Goal: Information Seeking & Learning: Find specific fact

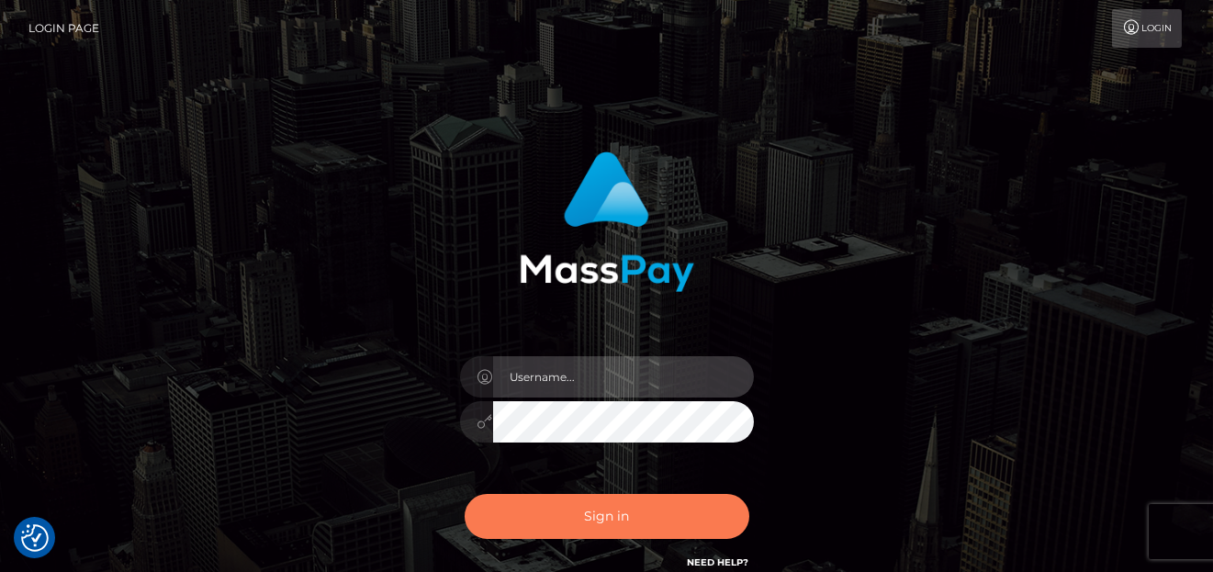
type input "[PERSON_NAME]"
click at [508, 518] on button "Sign in" at bounding box center [607, 516] width 285 height 45
type input "[PERSON_NAME]"
click at [608, 518] on button "Sign in" at bounding box center [607, 516] width 285 height 45
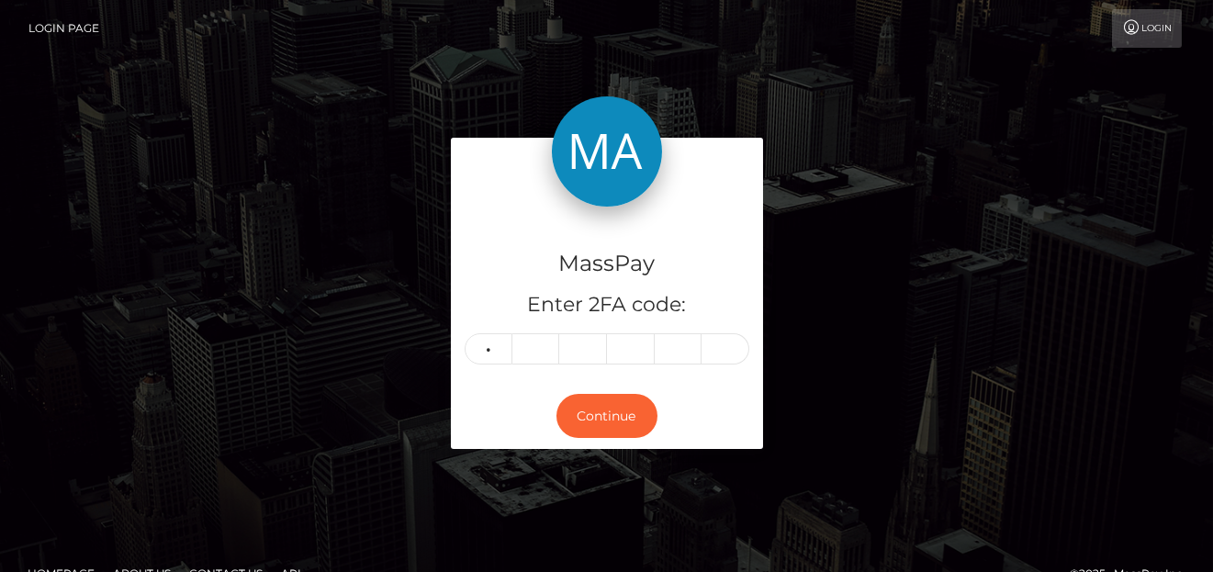
type input "1"
type input "8"
type input "3"
type input "2"
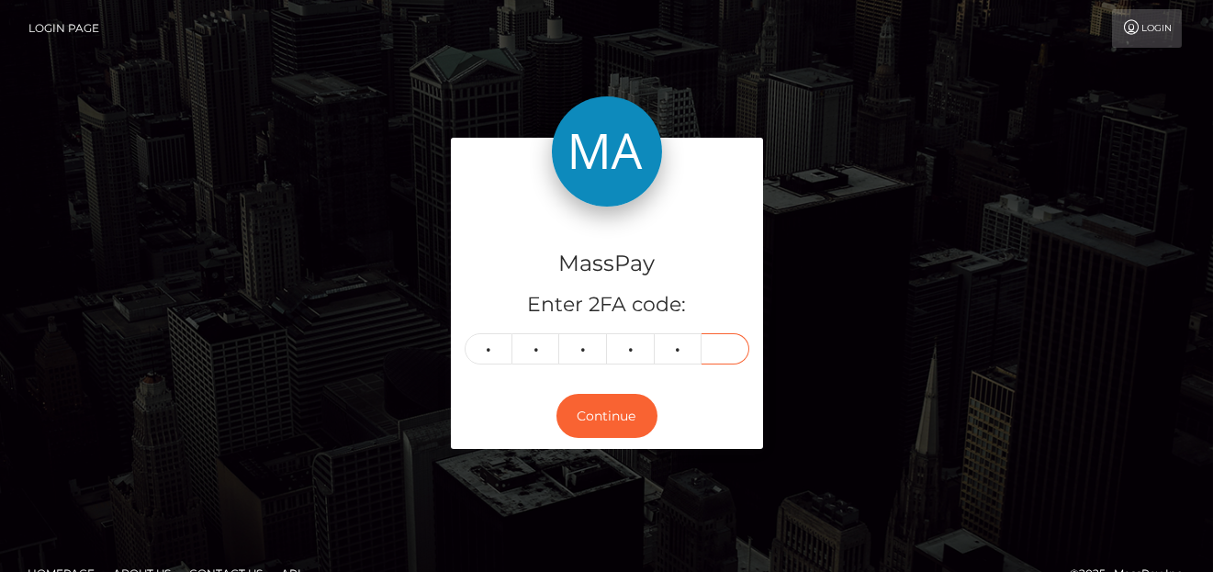
type input "8"
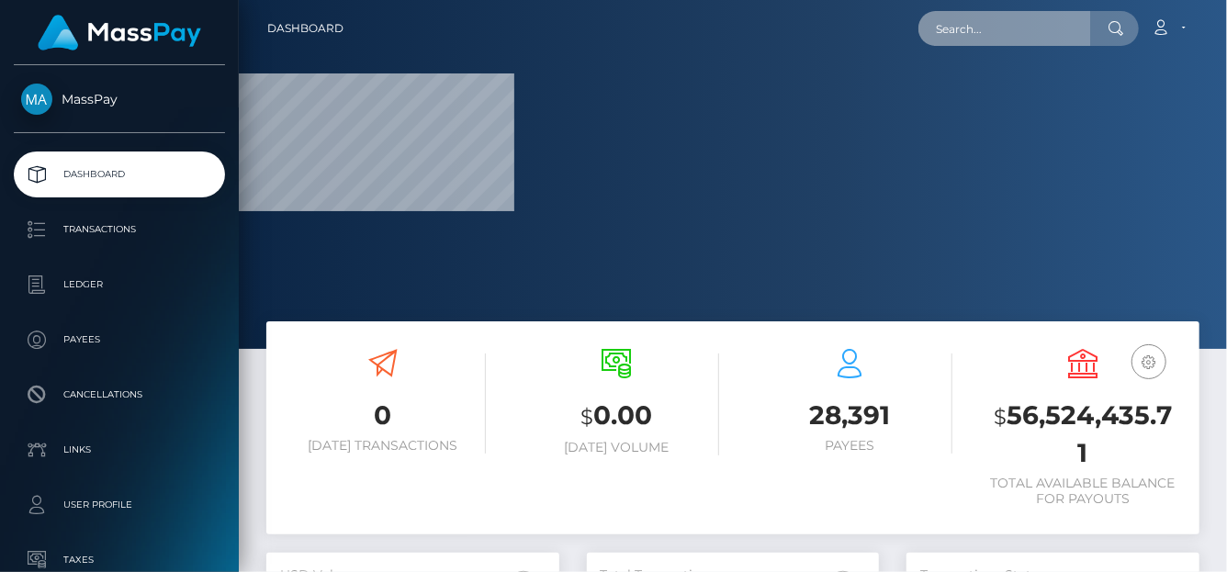
click at [982, 16] on input "text" at bounding box center [1004, 28] width 173 height 35
paste input "lyssalove990@gmail.com"
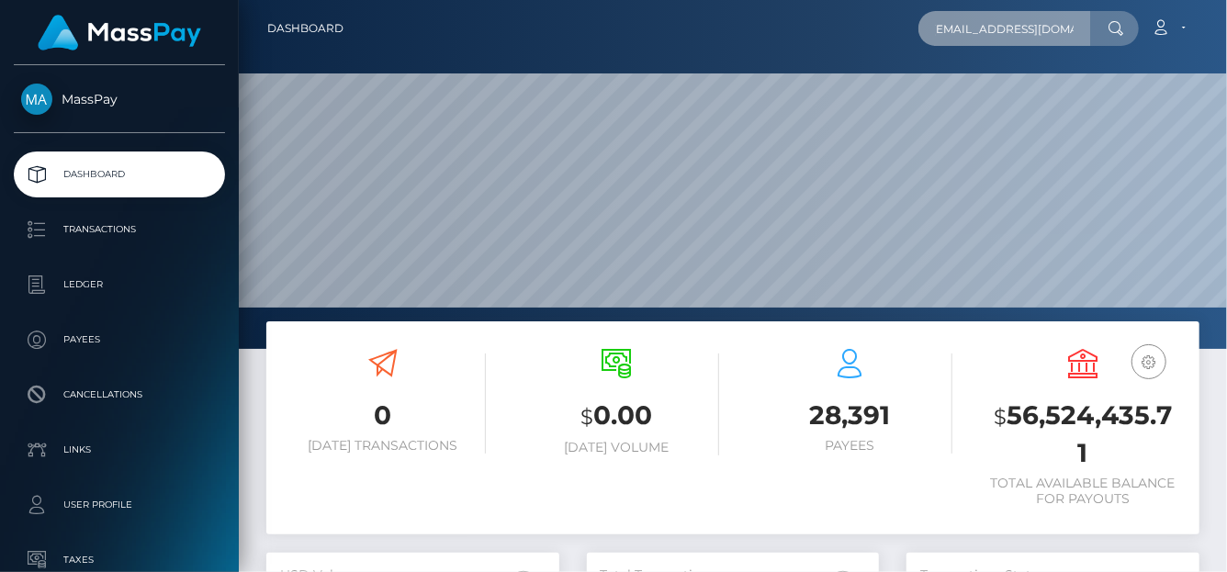
type input "lyssalove990@gmail.com"
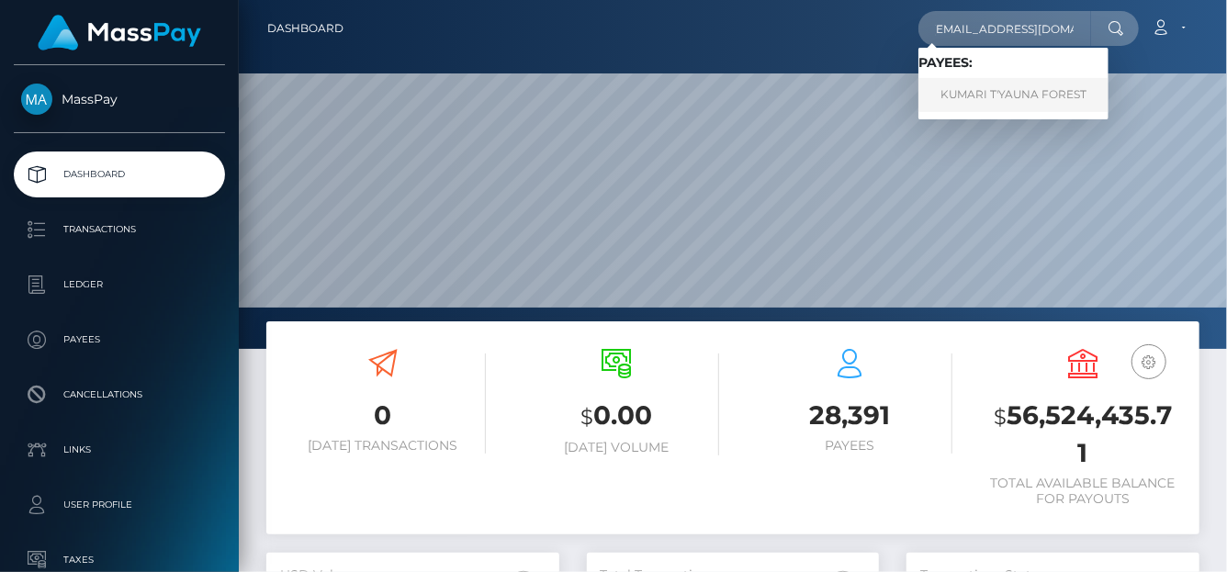
click at [1002, 96] on link "KUMARI T'YAUNA FOREST" at bounding box center [1013, 95] width 190 height 34
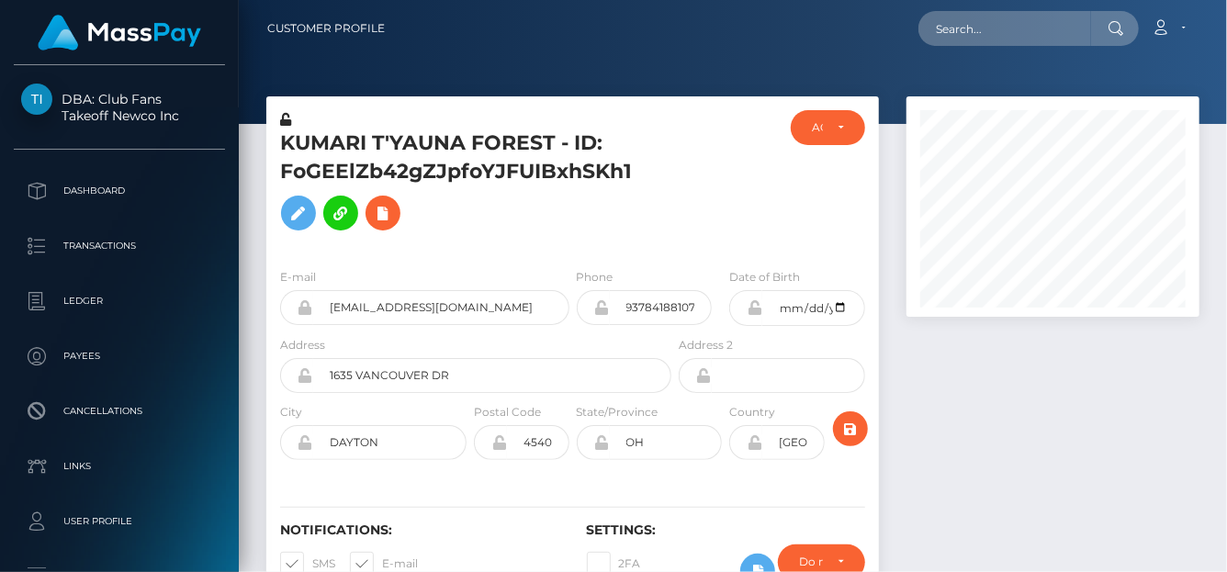
scroll to position [220, 293]
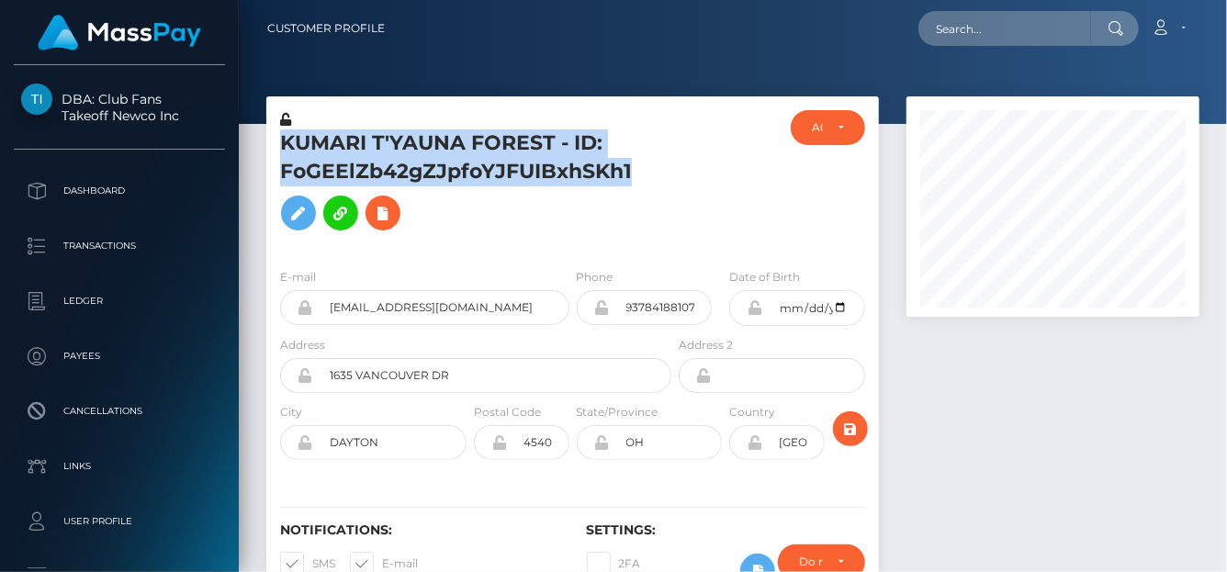
drag, startPoint x: 640, startPoint y: 172, endPoint x: 279, endPoint y: 149, distance: 361.7
click at [280, 149] on h5 "KUMARI T'YAUNA FOREST - ID: FoGEElZb42gZJpfoYJFUIBxhSKh1" at bounding box center [470, 184] width 381 height 110
copy h5 "KUMARI T'YAUNA FOREST - ID: FoGEElZb42gZJpfoYJFUIBxhSKh1"
click at [389, 220] on icon at bounding box center [383, 213] width 22 height 23
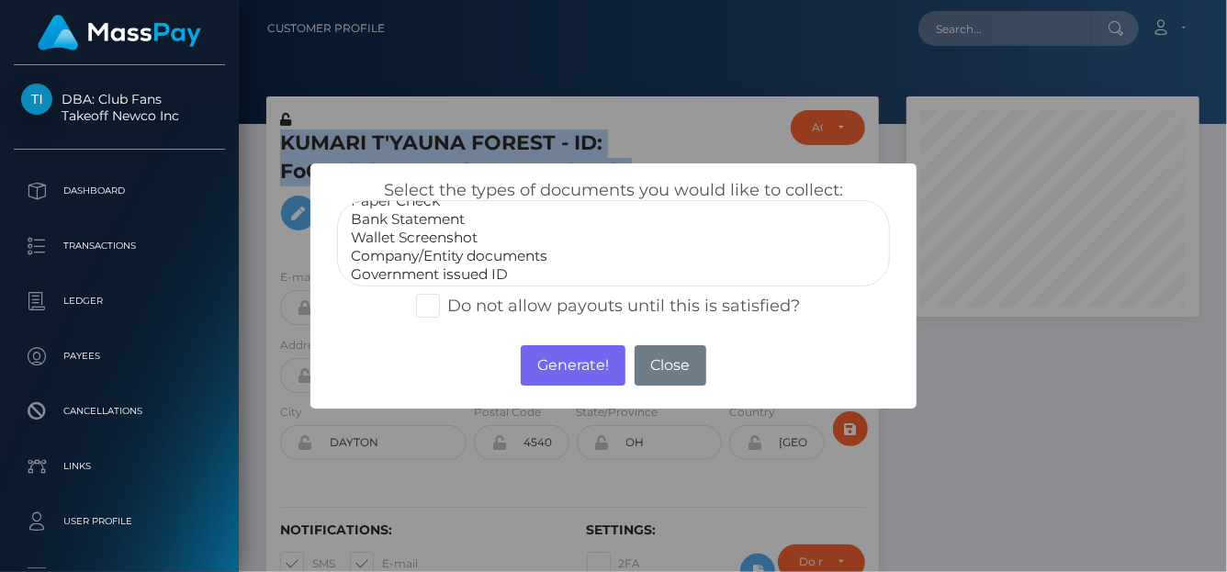
scroll to position [36, 0]
select select "Government issued ID"
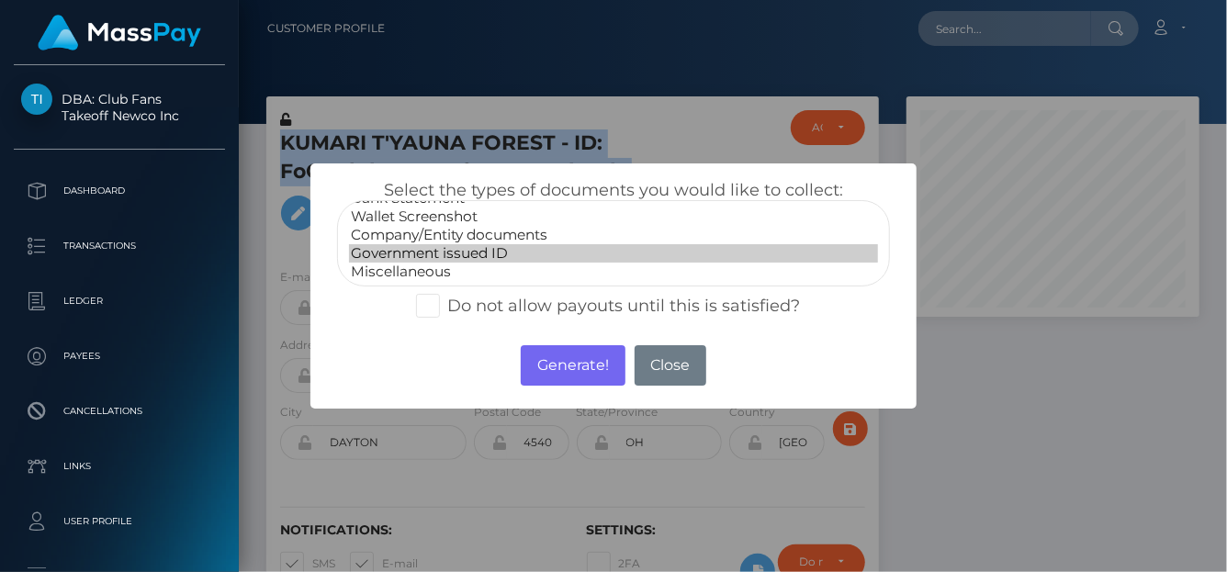
click at [430, 253] on option "Government issued ID" at bounding box center [613, 253] width 529 height 18
click at [557, 350] on button "Generate!" at bounding box center [573, 365] width 104 height 40
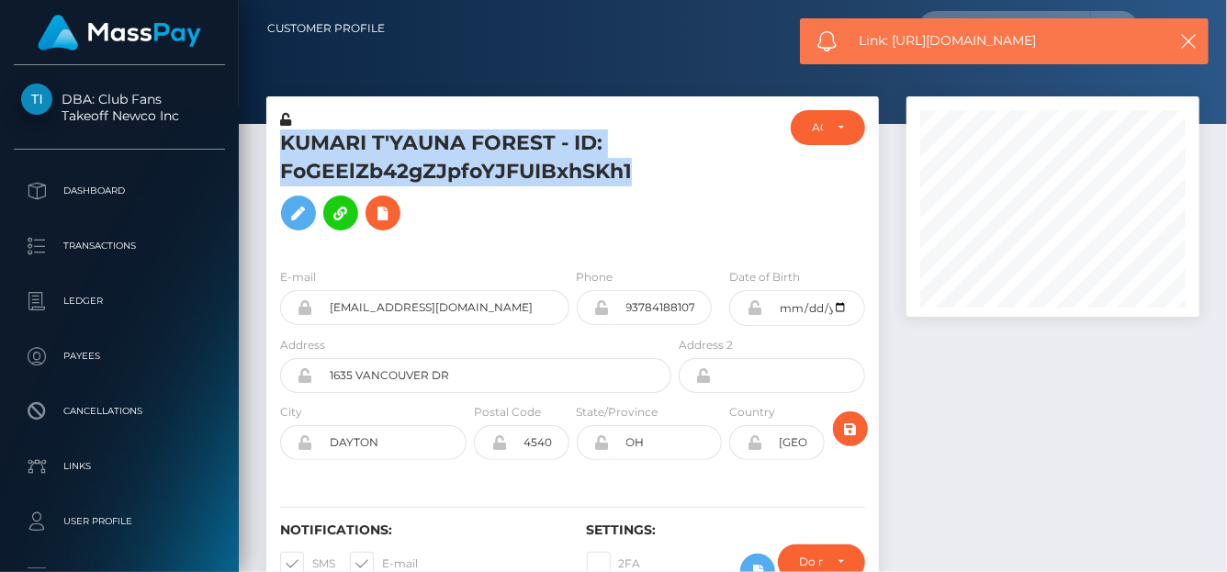
drag, startPoint x: 1086, startPoint y: 33, endPoint x: 894, endPoint y: 49, distance: 192.6
click at [894, 49] on span "Link: https://l.maspay.io/Wk2zA" at bounding box center [1007, 40] width 295 height 19
copy span "https://l.maspay.io/Wk2zA"
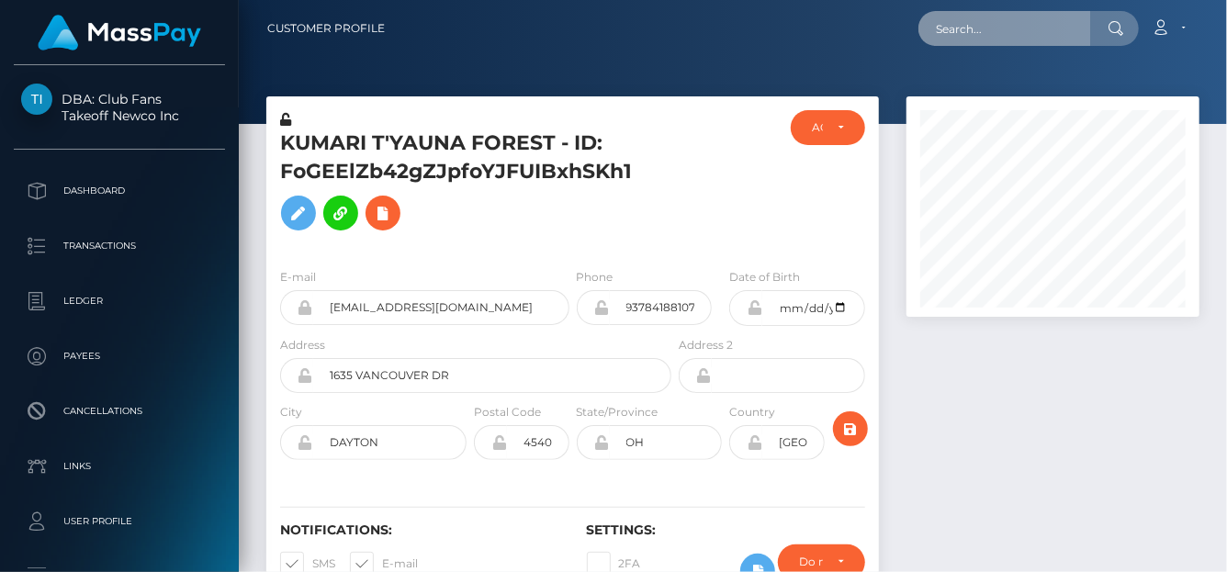
click at [987, 28] on input "text" at bounding box center [1004, 28] width 173 height 35
paste input "[EMAIL_ADDRESS][DOMAIN_NAME]"
type input "[EMAIL_ADDRESS][DOMAIN_NAME]"
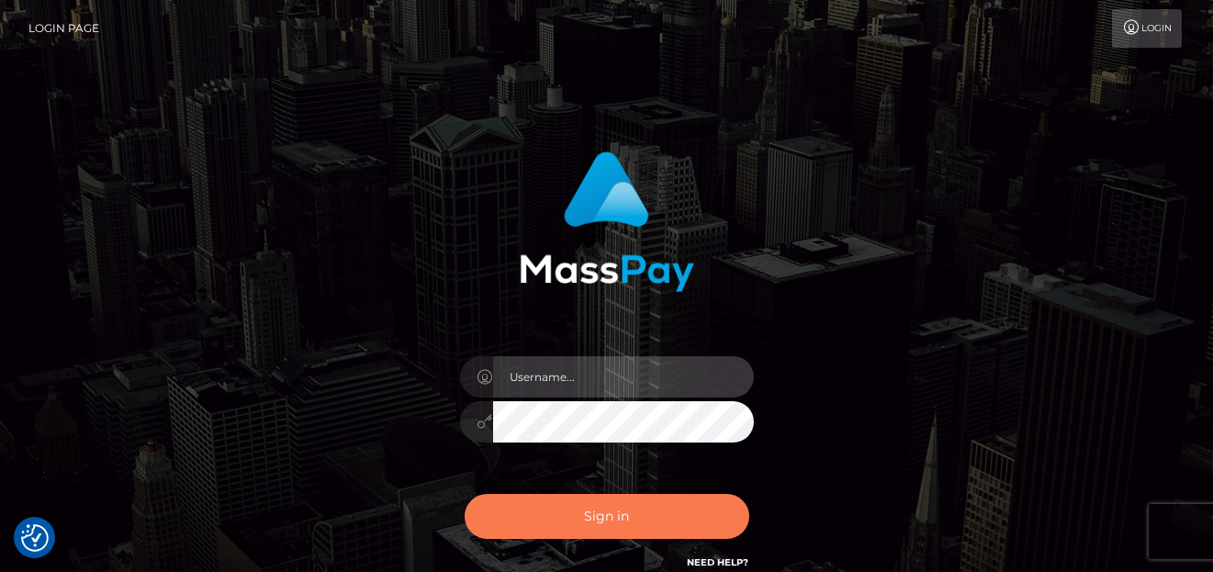
type input "denise"
click at [593, 508] on button "Sign in" at bounding box center [607, 516] width 285 height 45
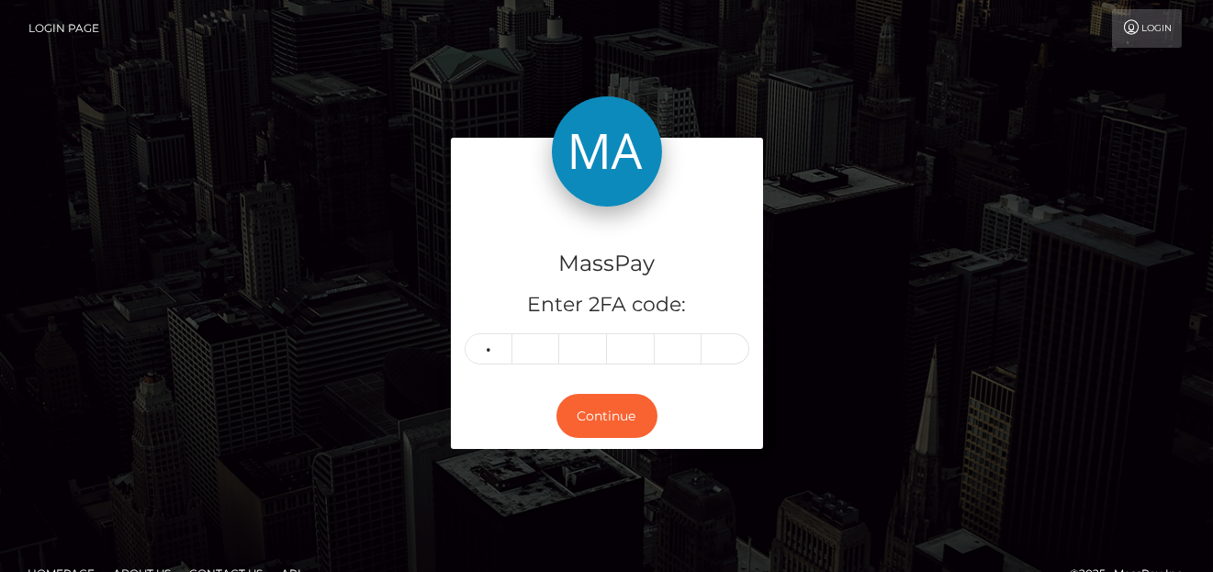
type input "4"
type input "3"
type input "2"
type input "5"
type input "0"
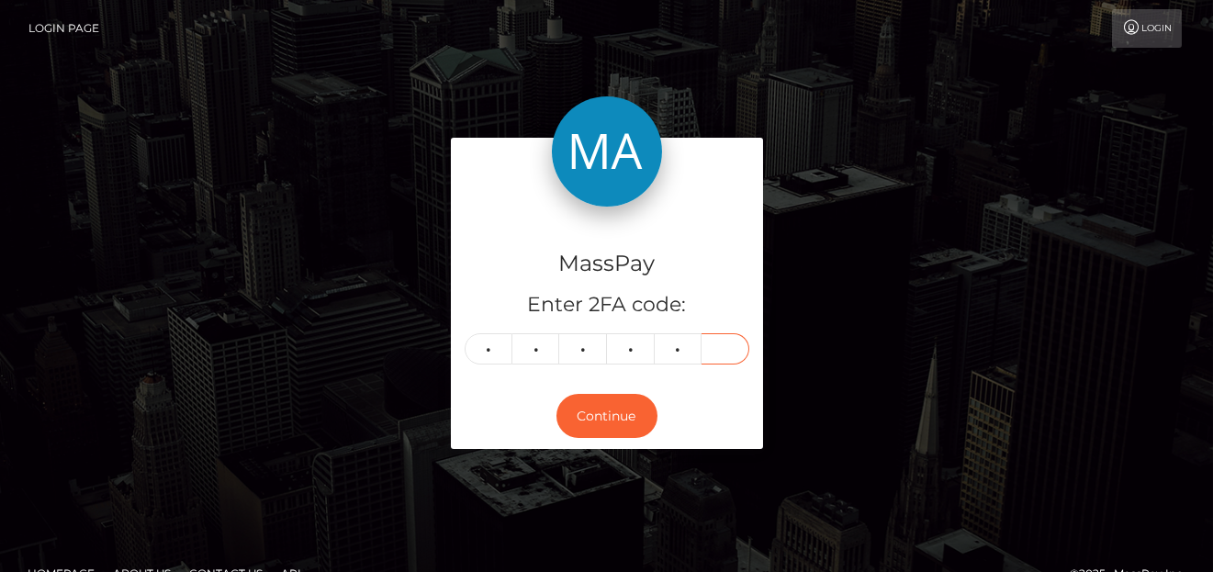
type input "9"
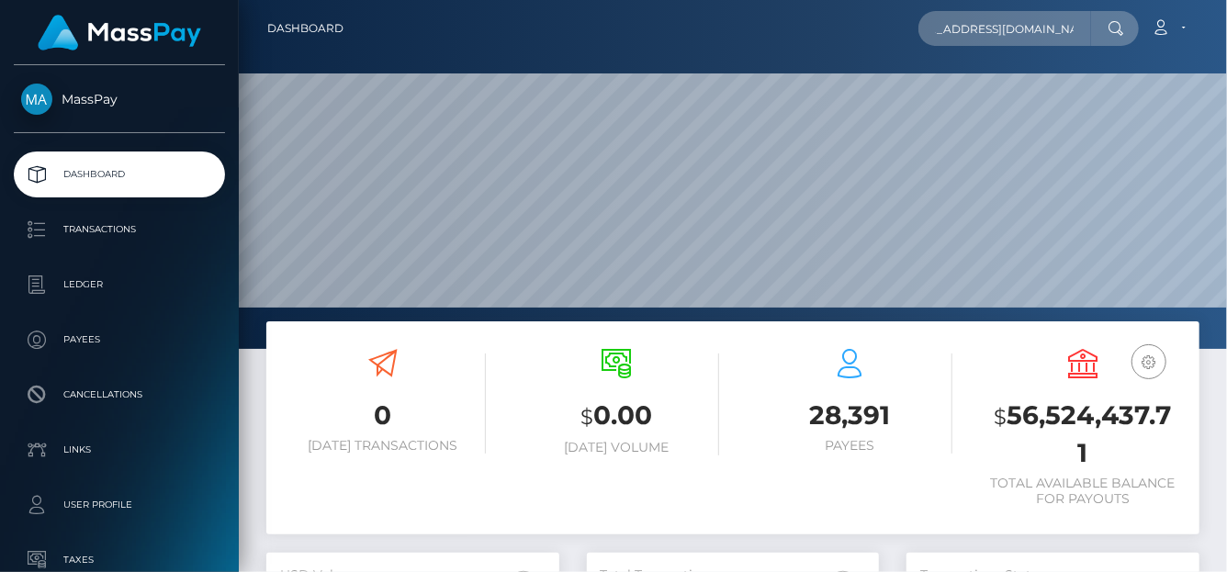
scroll to position [325, 293]
type input "benjaminmireles16@gmail.com"
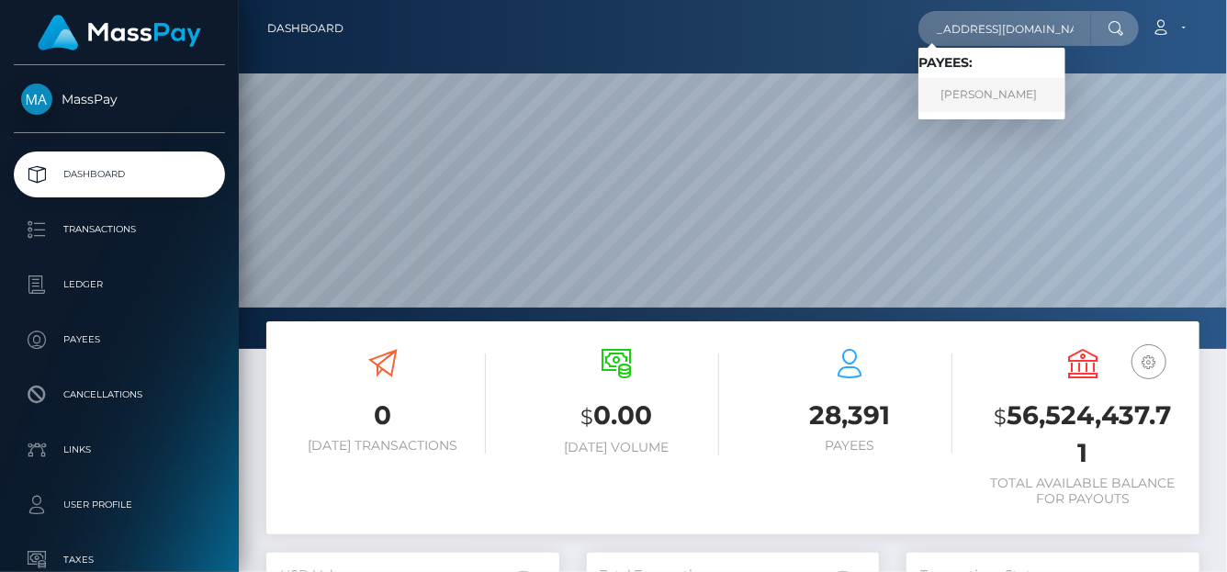
click at [1001, 96] on link "Benjamin Mireles Jr" at bounding box center [991, 95] width 147 height 34
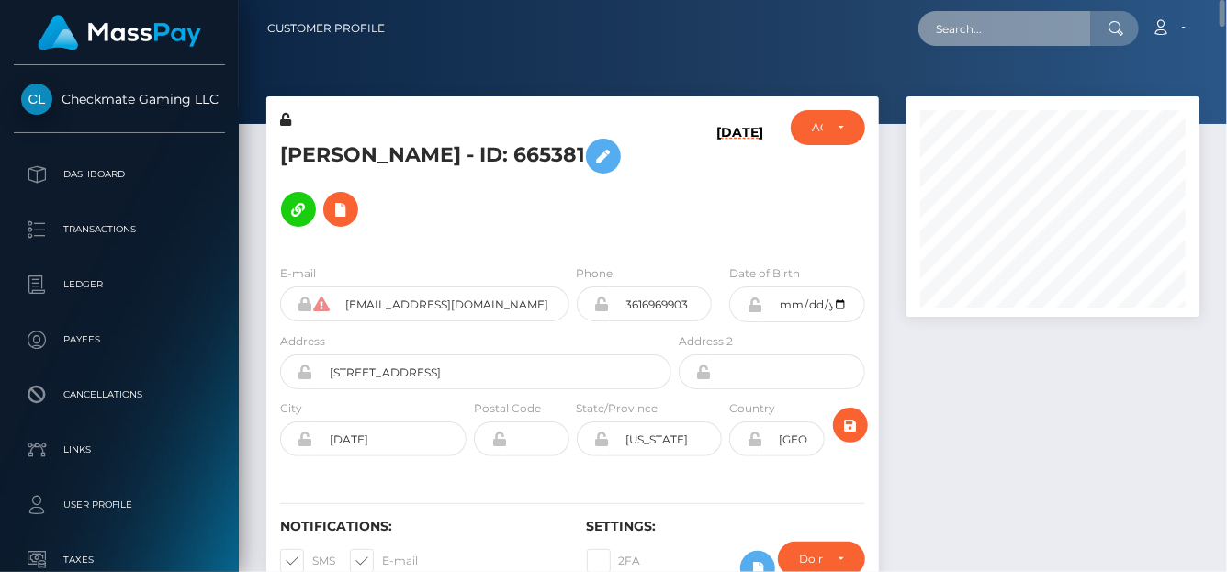
click at [942, 28] on input "text" at bounding box center [1004, 28] width 173 height 35
paste input "aiimeeexo@gmail.com"
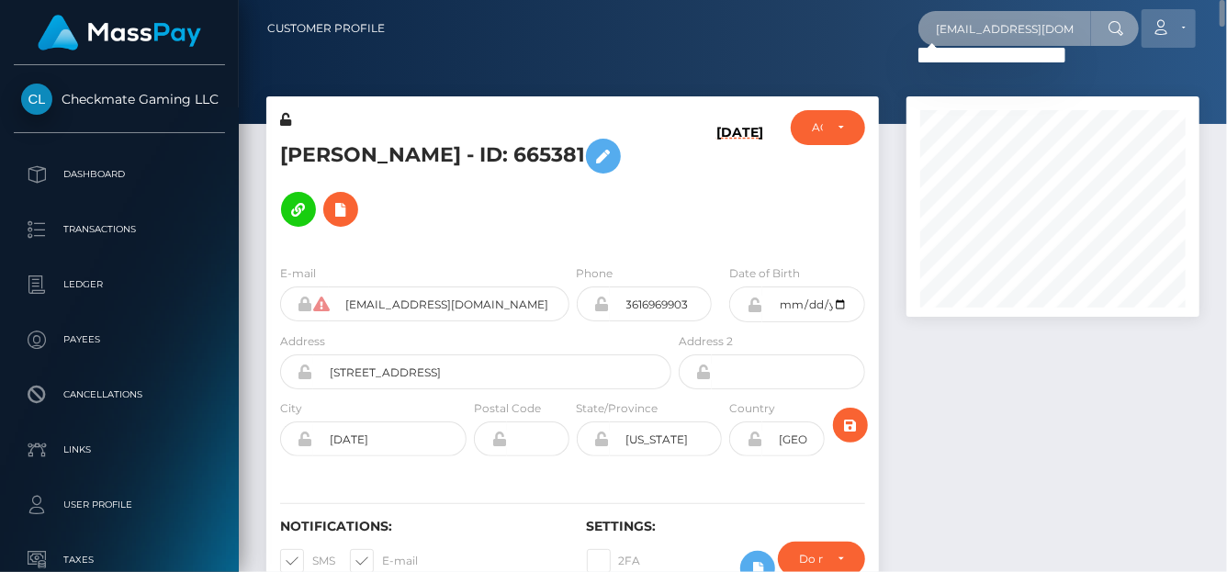
drag, startPoint x: 978, startPoint y: 20, endPoint x: 1156, endPoint y: 18, distance: 178.2
click at [1160, 18] on div "aiimeeexo@gmail.com Loading... Loading... Account Edit Profile Logout" at bounding box center [799, 28] width 799 height 39
paste input "miieeeex"
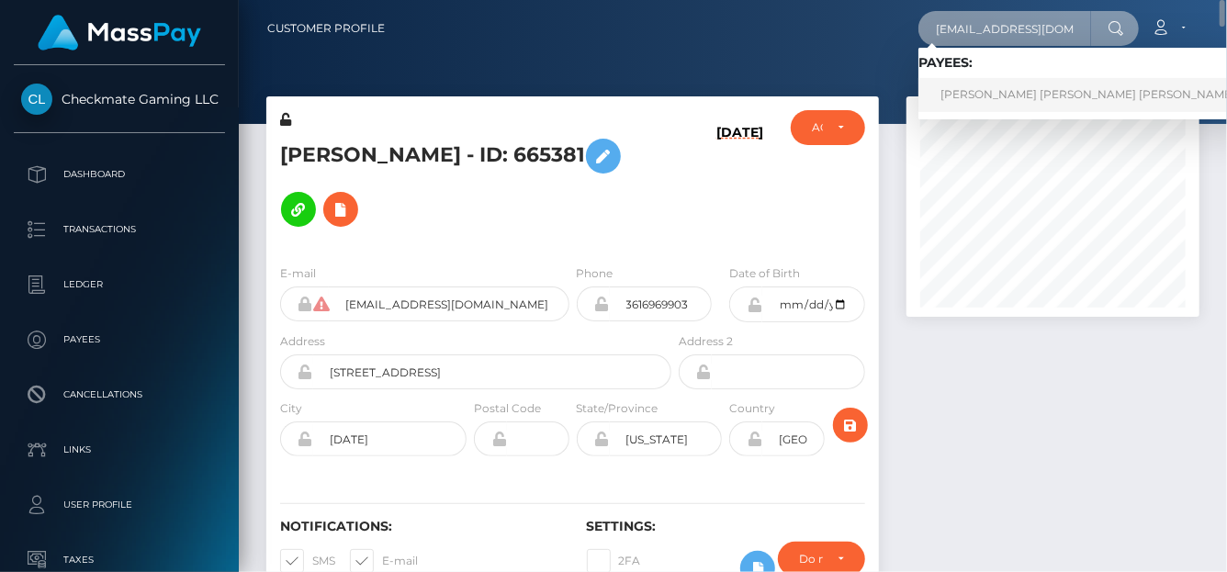
type input "amiieeeex@gmail.com"
click at [981, 100] on link "AIMEE JASMINE WHITTICASE RET" at bounding box center [1087, 95] width 339 height 34
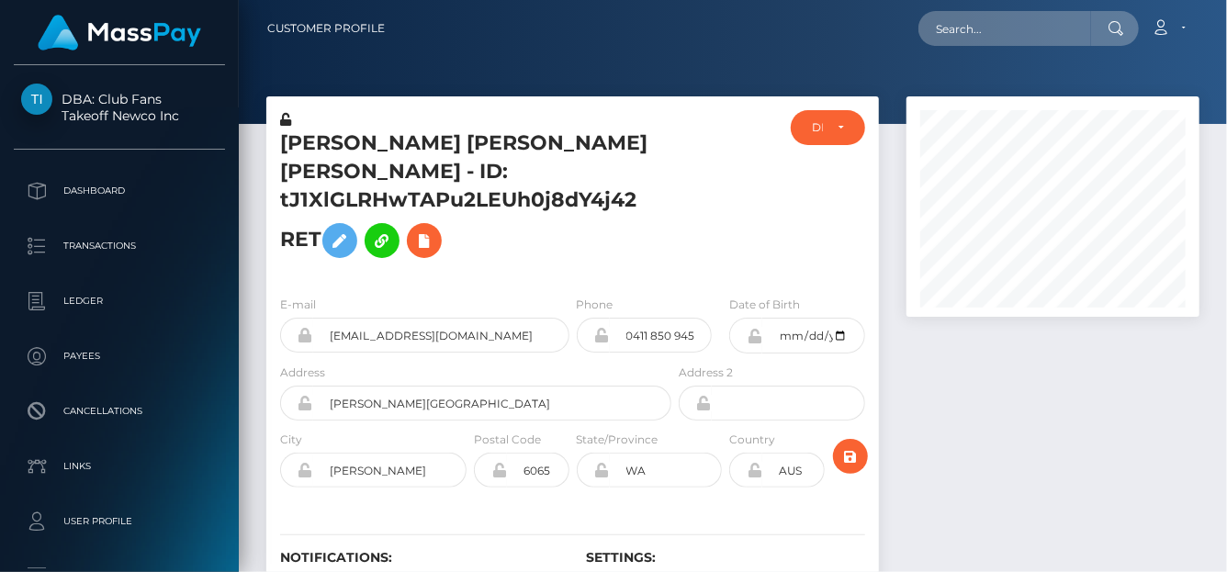
scroll to position [220, 293]
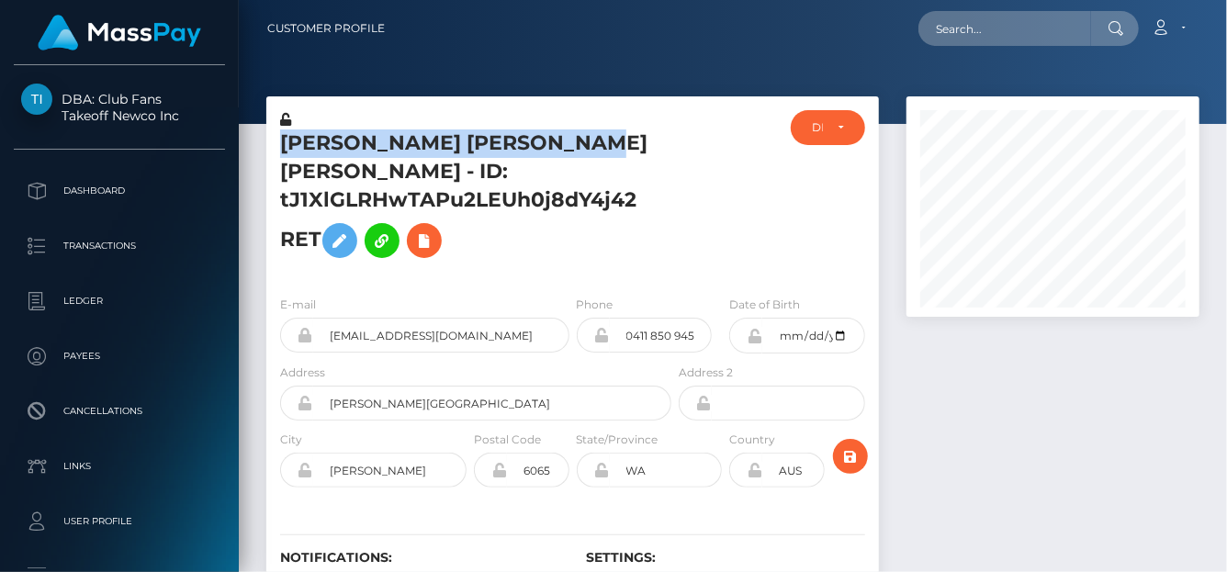
drag, startPoint x: 585, startPoint y: 145, endPoint x: 268, endPoint y: 147, distance: 316.9
click at [268, 147] on div "AIMEE JASMINE WHITTICASE RET - ID: tJ1XlGLRHwTAPu2LEUh0j8dY4j42 RET" at bounding box center [470, 195] width 409 height 171
copy h5 "AIMEE JASMINE WHITTICASE"
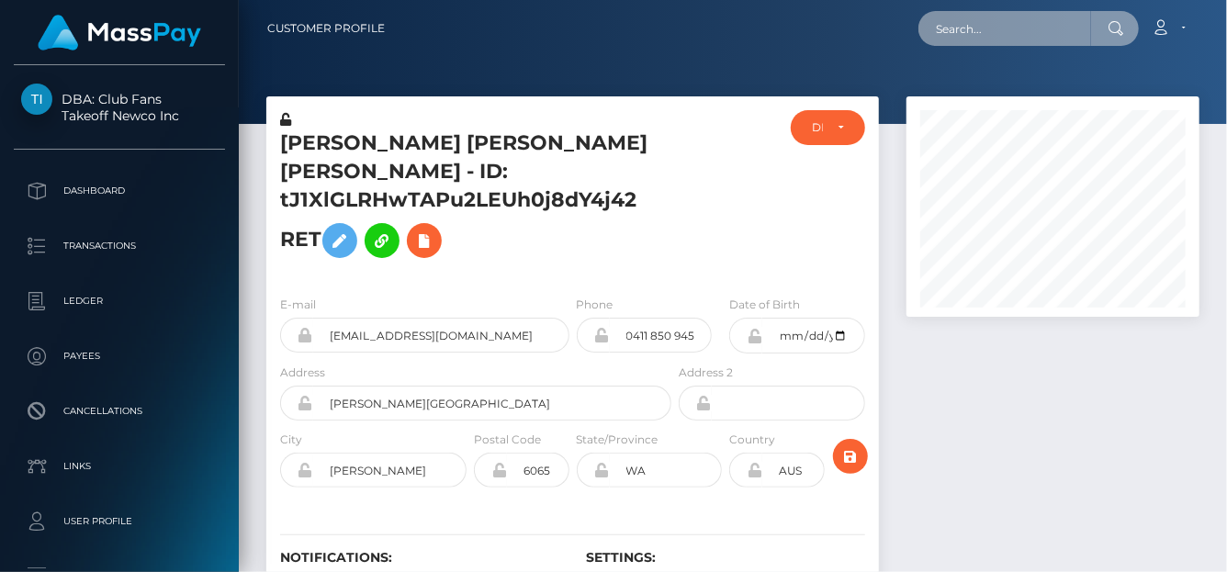
click at [963, 34] on input "text" at bounding box center [1004, 28] width 173 height 35
paste input "AIMEE JASMINE WHITTICASE"
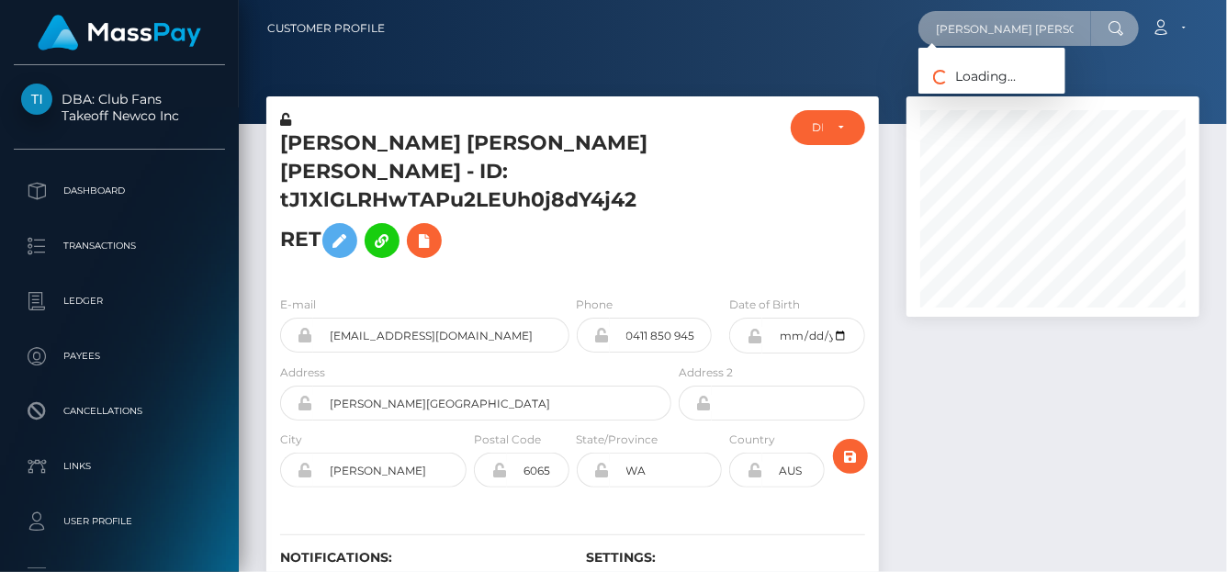
scroll to position [0, 27]
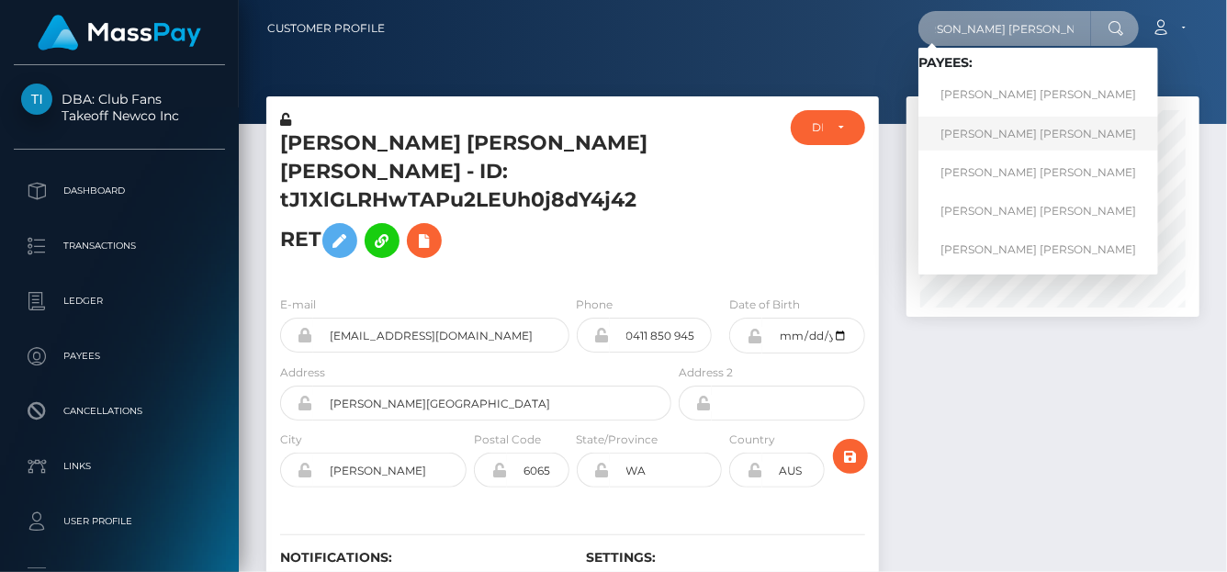
type input "AIMEE JASMINE WHITTICASE"
click at [1008, 126] on link "AIMEE JASMINE Whitticase" at bounding box center [1038, 134] width 240 height 34
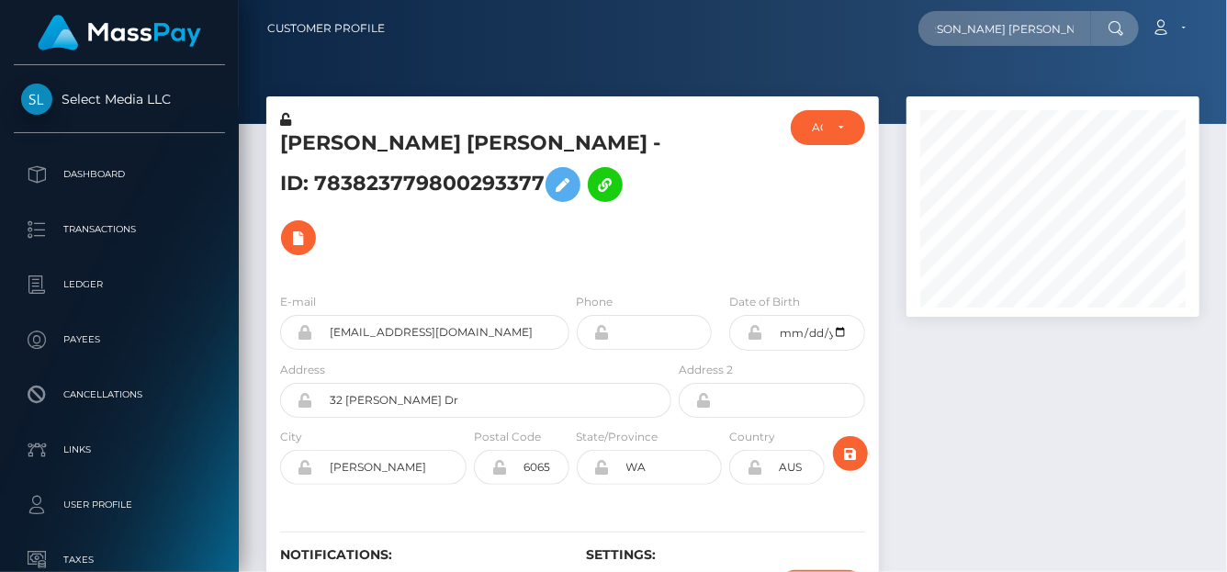
scroll to position [220, 293]
type input "AIMEE JASMINE WHITTICASE"
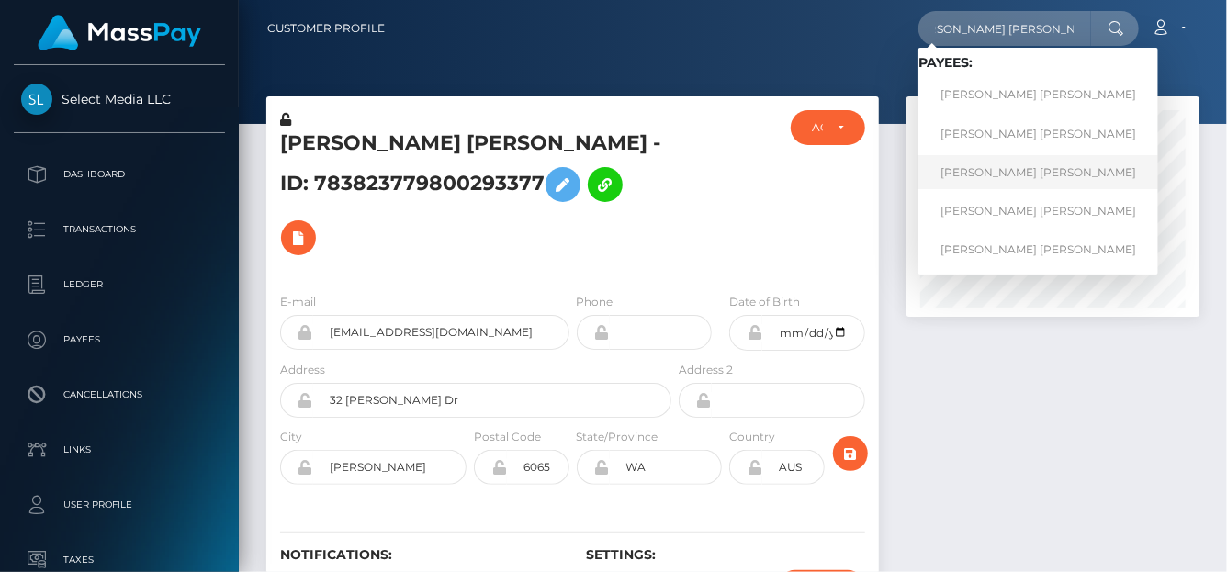
scroll to position [0, 0]
click at [1034, 175] on link "AIMEE JASMINE WHITTICASE" at bounding box center [1038, 172] width 240 height 34
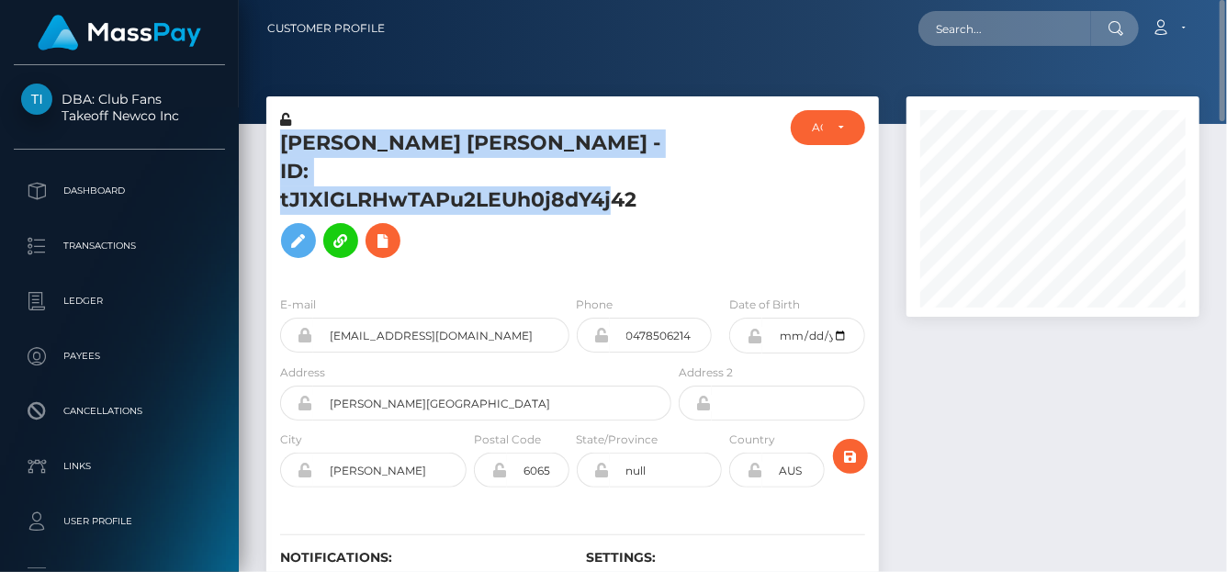
drag, startPoint x: 270, startPoint y: 135, endPoint x: 650, endPoint y: 172, distance: 382.0
click at [650, 172] on div "AIMEE JASMINE WHITTICASE - ID: tJ1XlGLRHwTAPu2LEUh0j8dY4j42 ACTIVE" at bounding box center [573, 374] width 640 height 557
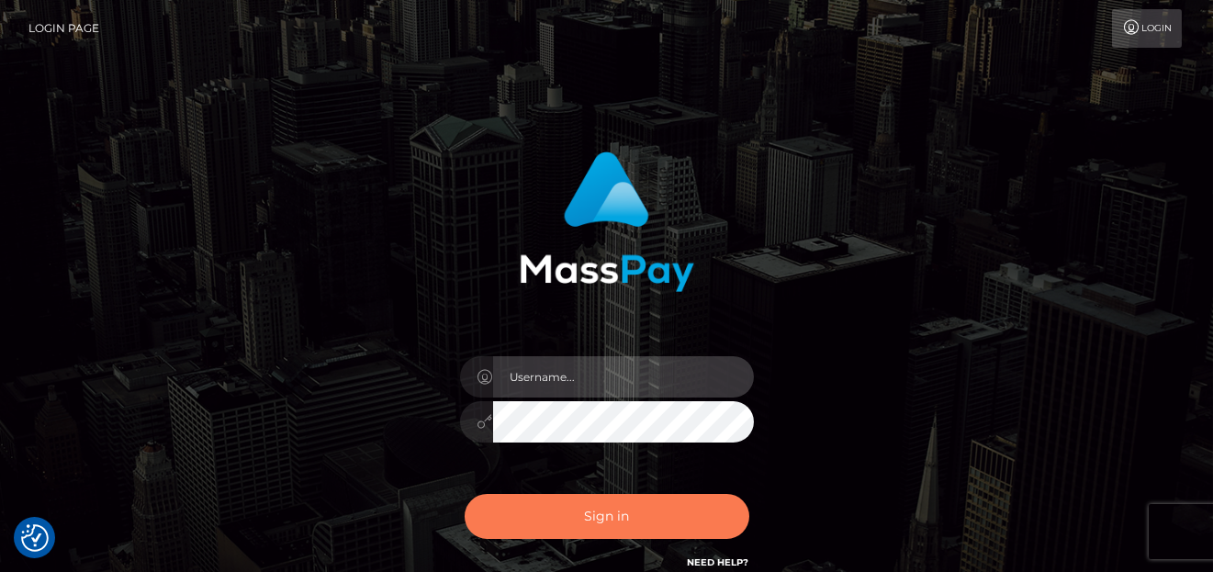
type input "[PERSON_NAME]"
click at [598, 498] on button "Sign in" at bounding box center [607, 516] width 285 height 45
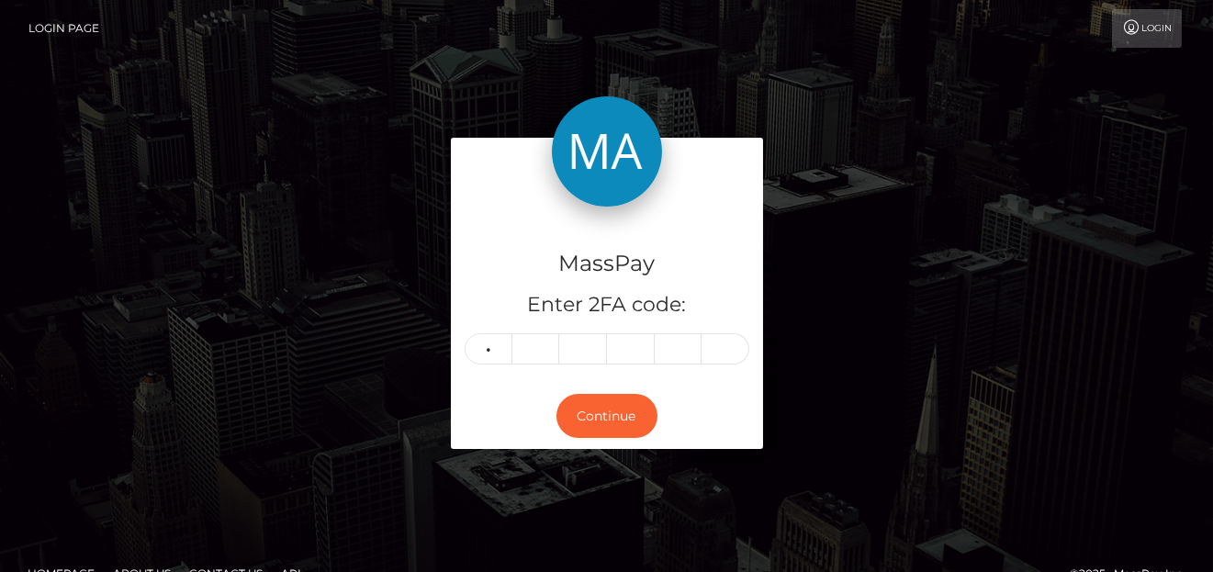
type input "0"
type input "4"
type input "6"
type input "3"
type input "0"
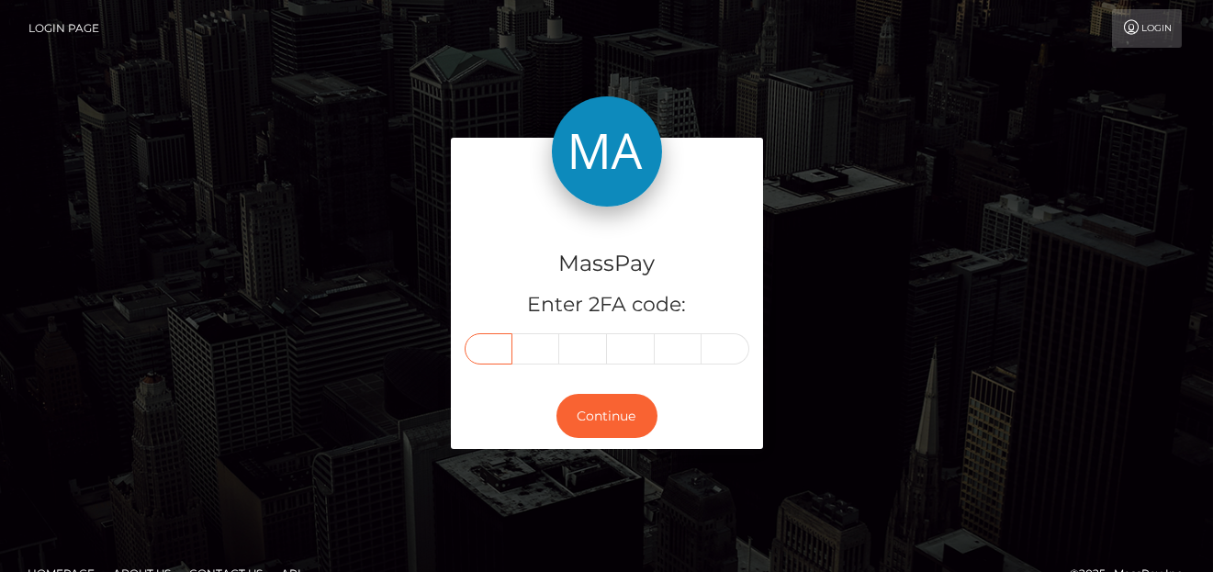
type input "0"
type input "4"
type input "6"
type input "0"
type input "3"
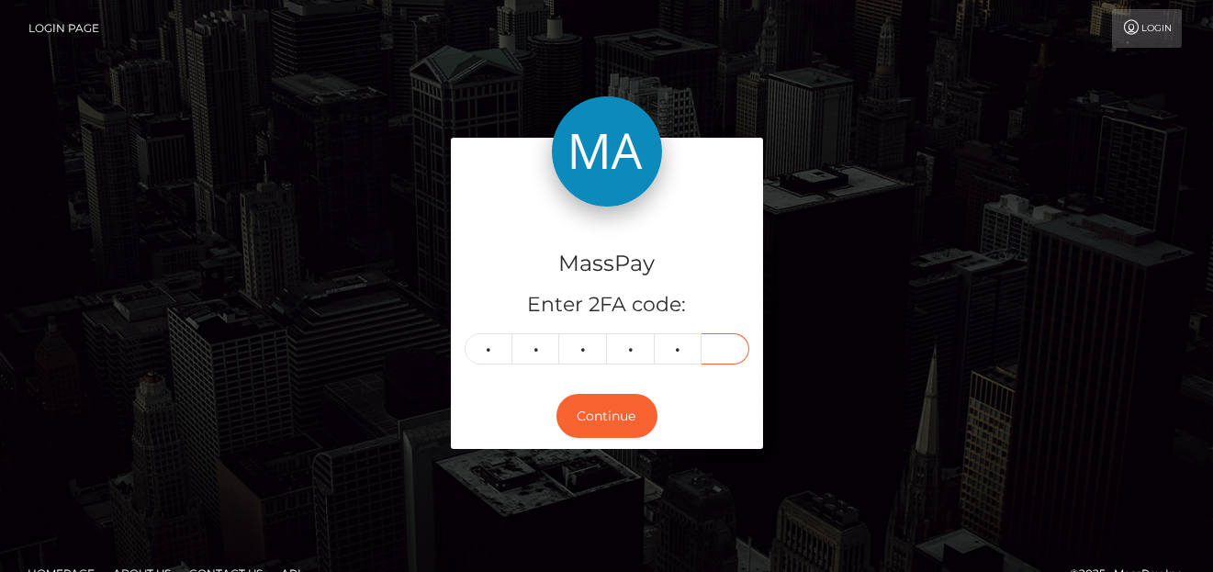
type input "5"
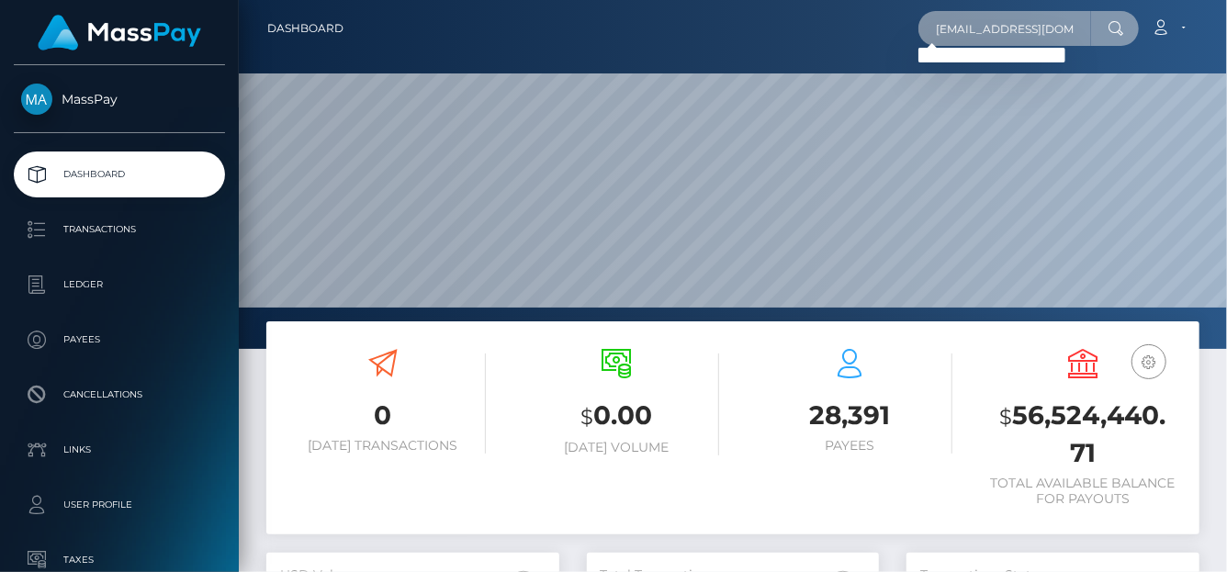
click at [956, 31] on input "[EMAIL_ADDRESS][DOMAIN_NAME]" at bounding box center [1004, 28] width 173 height 35
drag, startPoint x: 929, startPoint y: 31, endPoint x: 1168, endPoint y: 28, distance: 238.8
click at [1168, 28] on div "[EMAIL_ADDRESS][DOMAIN_NAME] Loading... Loading... Account Edit Profile Logout" at bounding box center [778, 28] width 840 height 39
paste input "elizibethbramlett"
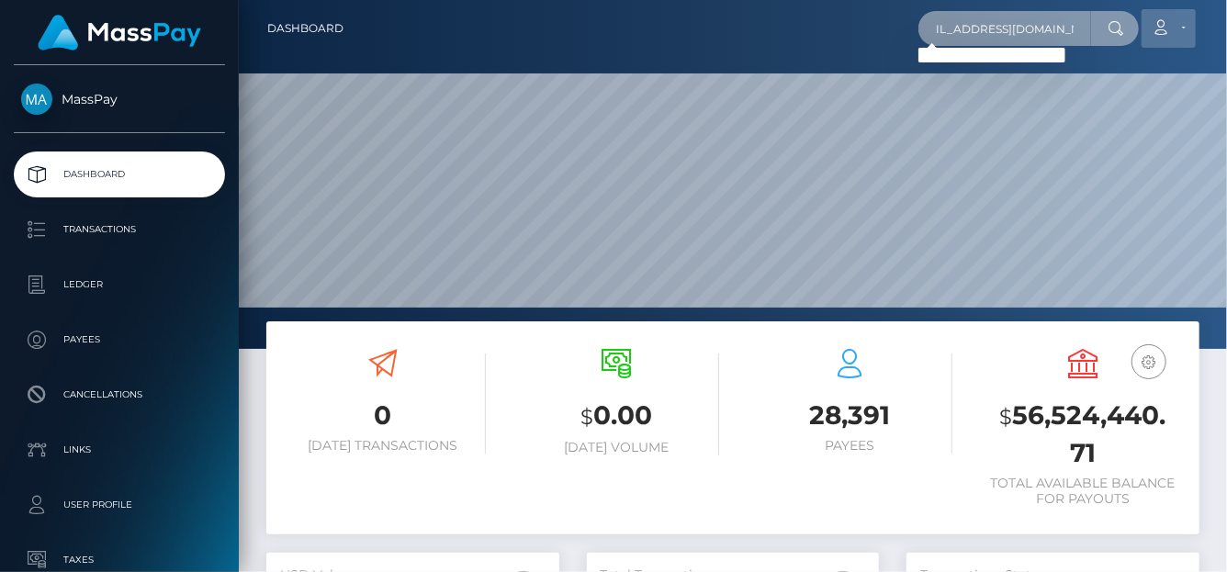
drag, startPoint x: 927, startPoint y: 21, endPoint x: 1171, endPoint y: 24, distance: 244.3
click at [1180, 22] on div "[EMAIL_ADDRESS][DOMAIN_NAME] Loading... Loading... Account Edit Profile" at bounding box center [778, 28] width 840 height 39
paste input "[PERSON_NAME]"
drag, startPoint x: 935, startPoint y: 38, endPoint x: 1058, endPoint y: 10, distance: 126.1
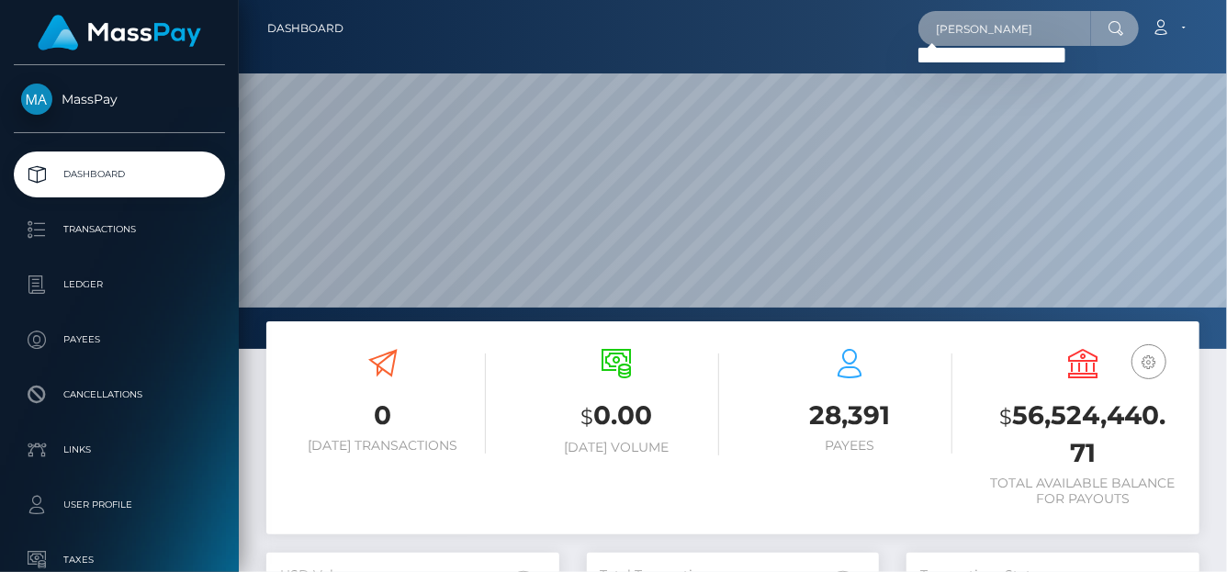
click at [1058, 10] on div "[PERSON_NAME] Loading... Loading... Account Edit Profile Logout" at bounding box center [778, 28] width 840 height 39
drag, startPoint x: 930, startPoint y: 28, endPoint x: 1223, endPoint y: 29, distance: 293.0
click at [1223, 29] on nav "Dashboard [PERSON_NAME][EMAIL_ADDRESS][DOMAIN_NAME] Loading... Loading... Logout" at bounding box center [733, 28] width 988 height 57
paste input "ibethbramlett"
click at [976, 17] on input "[EMAIL_ADDRESS][DOMAIN_NAME]" at bounding box center [1004, 28] width 173 height 35
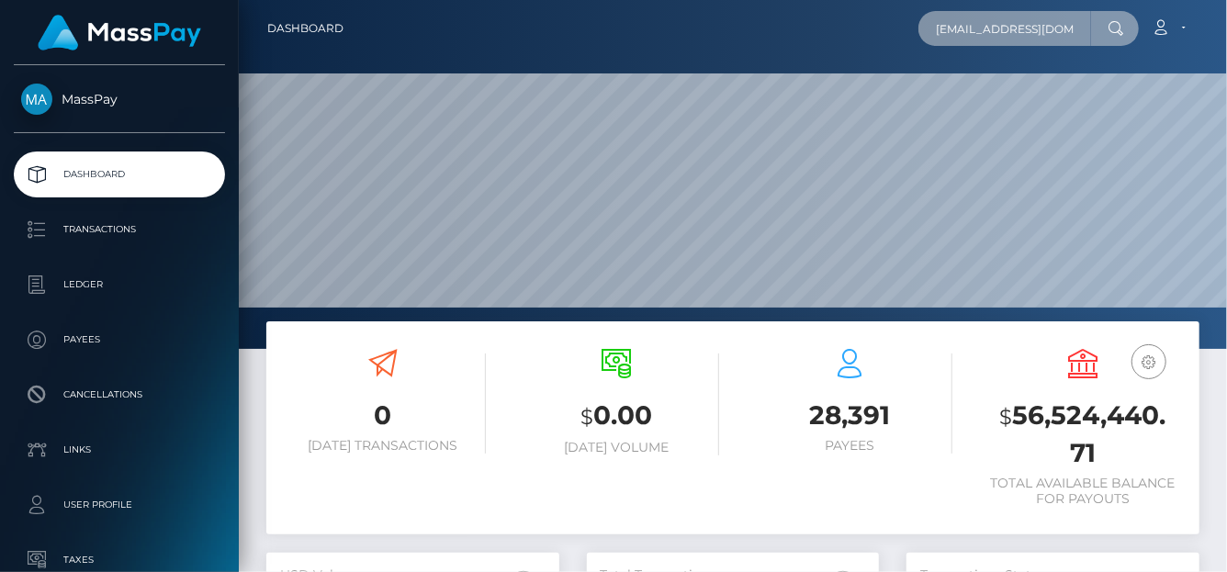
scroll to position [0, 29]
drag, startPoint x: 936, startPoint y: 23, endPoint x: 1225, endPoint y: 6, distance: 289.8
click at [1225, 6] on nav "Dashboard [EMAIL_ADDRESS][DOMAIN_NAME] Loading... Loading..." at bounding box center [733, 28] width 988 height 57
paste input ".o"
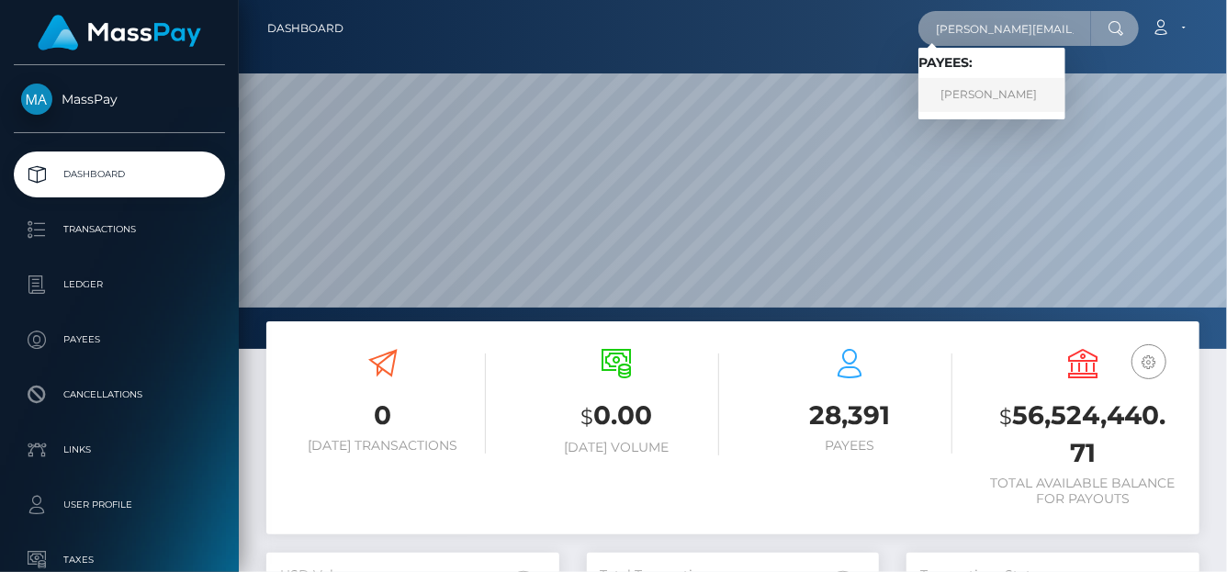
type input "[PERSON_NAME][EMAIL_ADDRESS][DOMAIN_NAME]"
click at [1065, 96] on link "[PERSON_NAME]" at bounding box center [991, 95] width 147 height 34
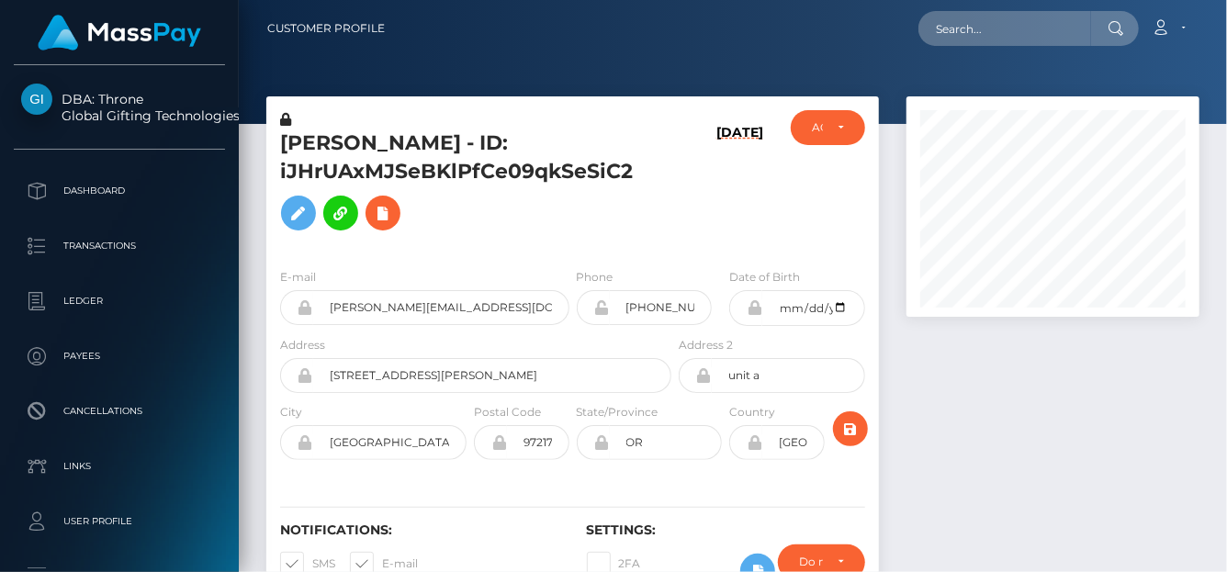
scroll to position [220, 293]
drag, startPoint x: 279, startPoint y: 142, endPoint x: 639, endPoint y: 176, distance: 361.6
click at [639, 176] on div "ELIZIBETH ROSE BRAMLETT - ID: iJHrUAxMJSeBKlPfCe09qkSeSiC2" at bounding box center [470, 181] width 409 height 143
copy h5 "ELIZIBETH ROSE BRAMLETT - ID: iJHrUAxMJSeBKlPfCe09qkSeSiC2"
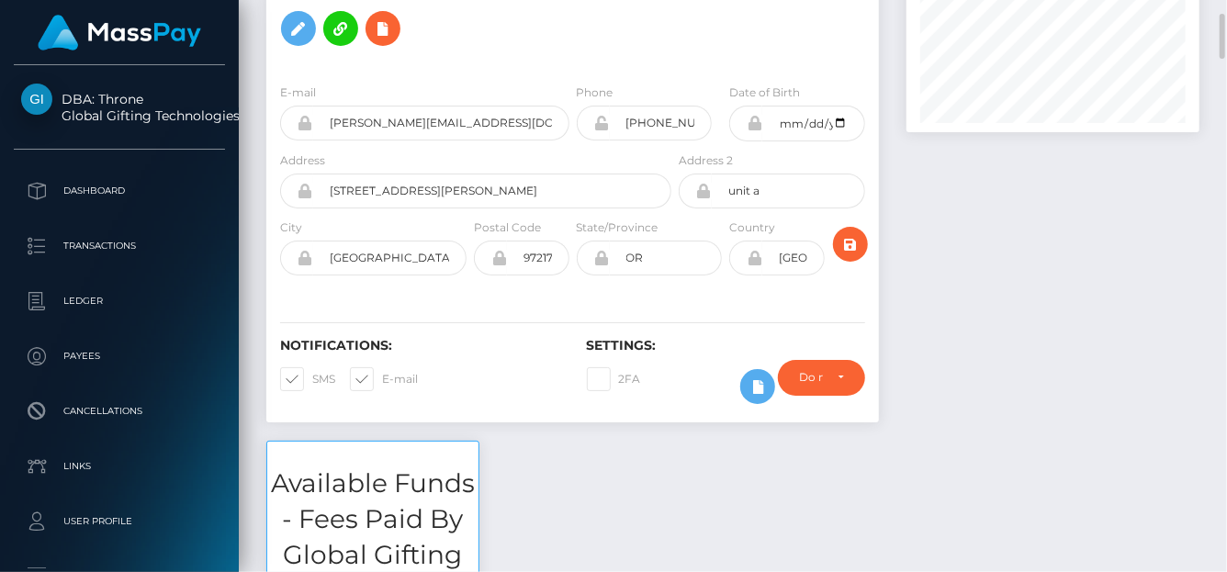
scroll to position [0, 0]
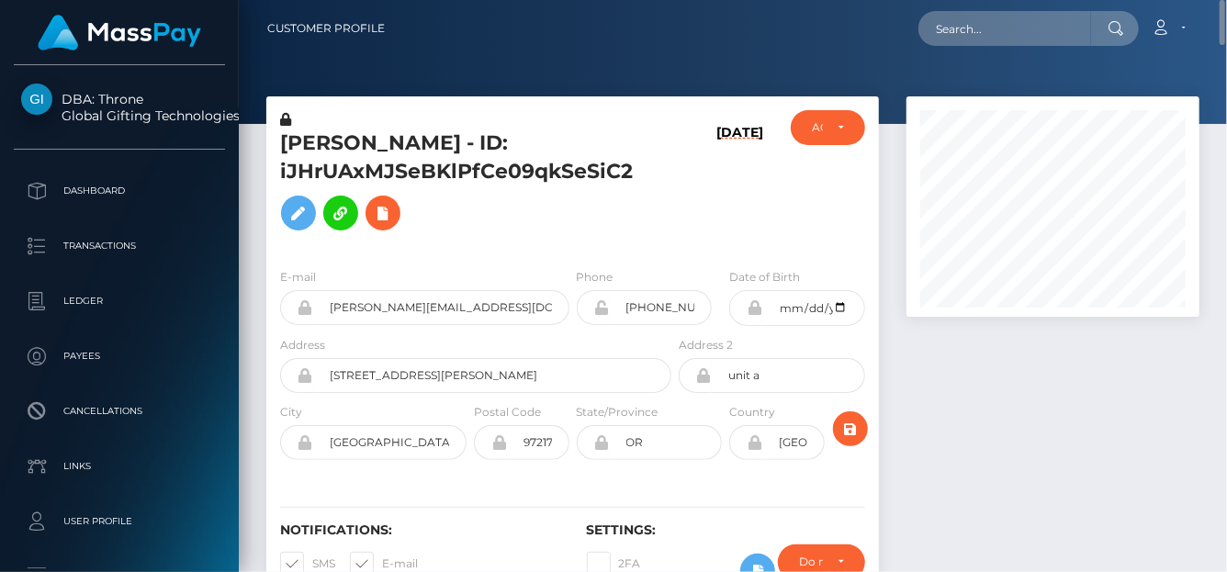
copy h5 "ELIZIBETH ROSE BRAMLETT - ID: iJHrUAxMJSeBKlPfCe09qkSeSiC2"
